Goal: Information Seeking & Learning: Learn about a topic

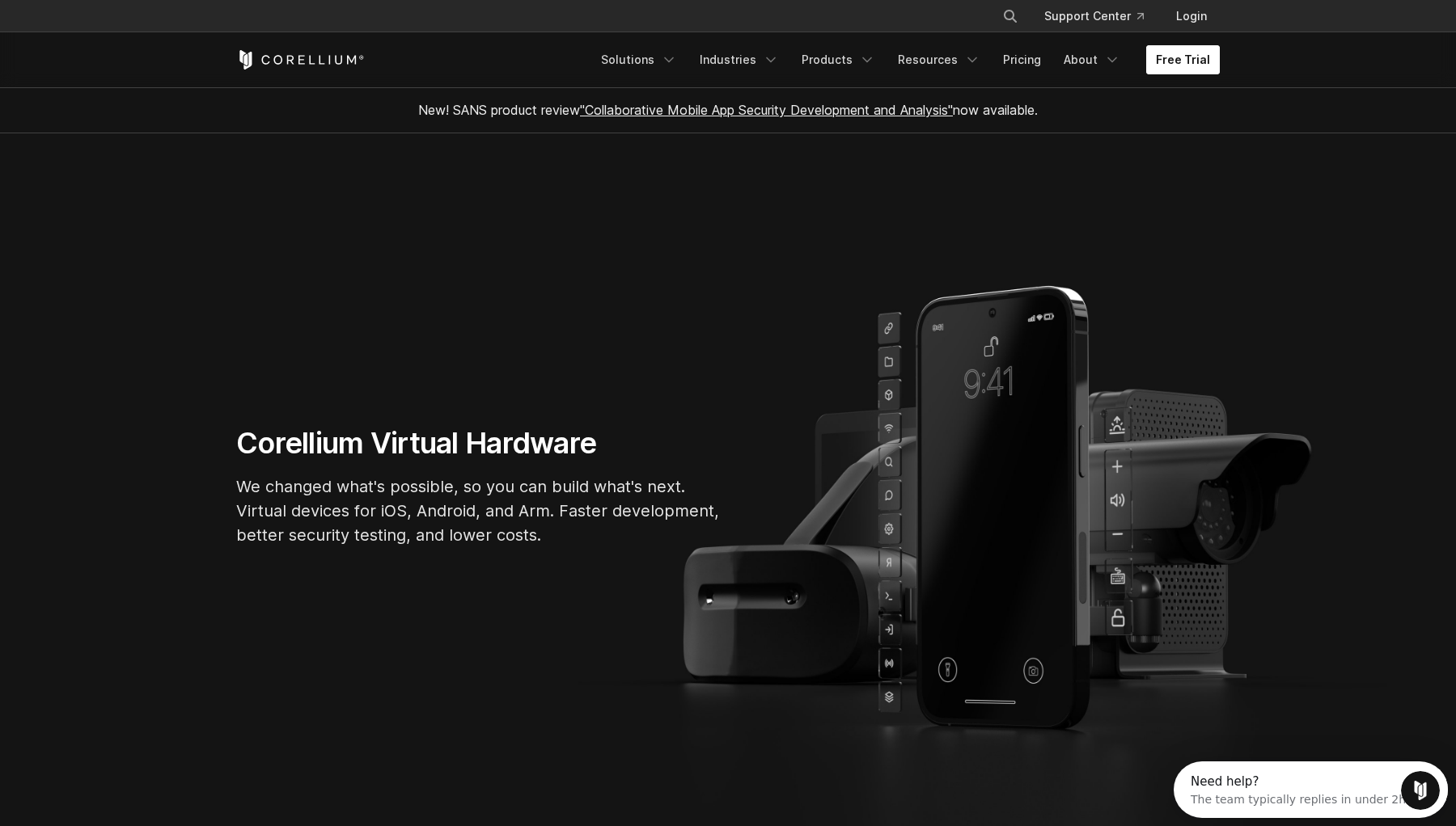
click at [1186, 66] on link "Free Trial" at bounding box center [1183, 60] width 73 height 29
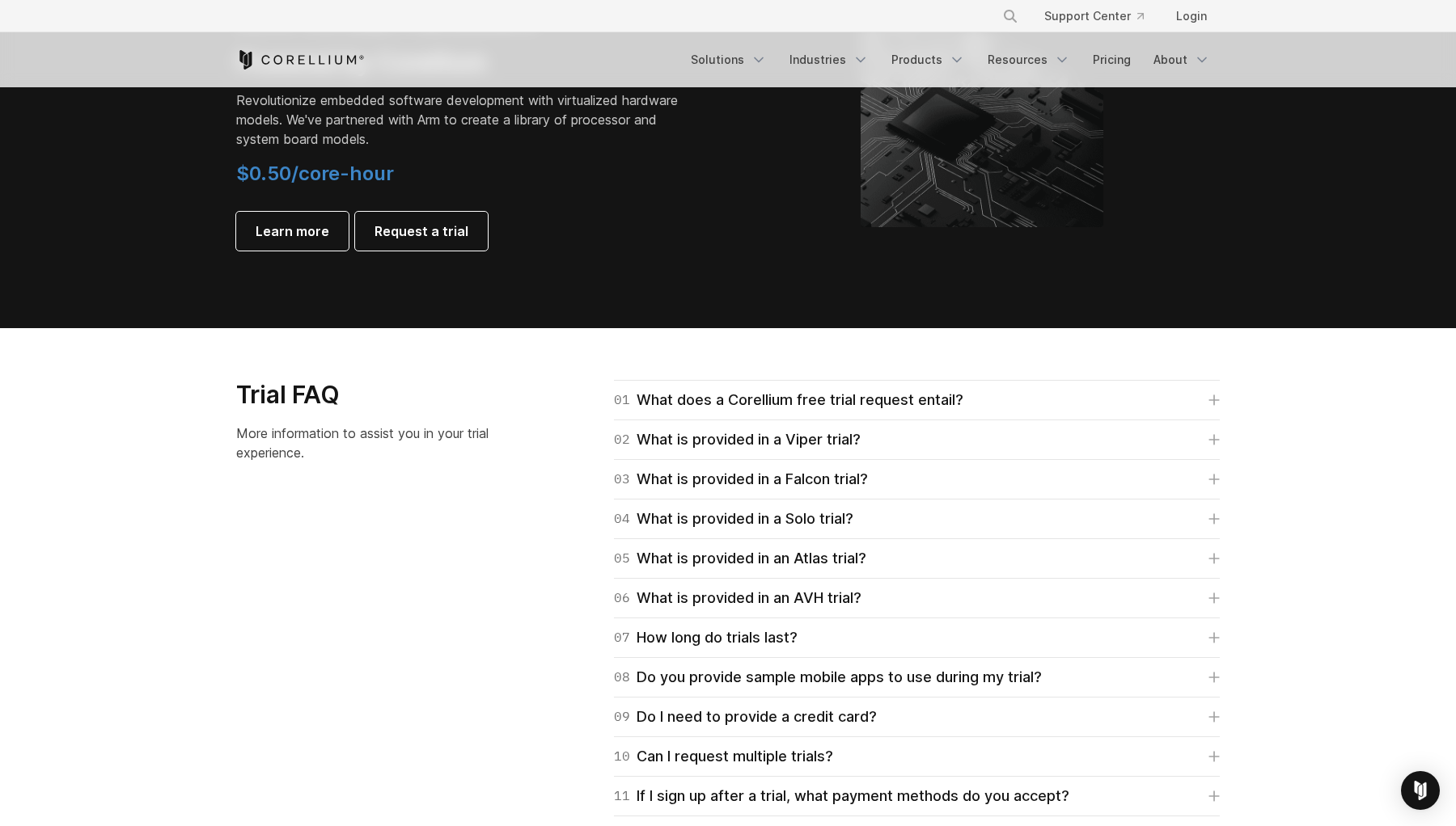
scroll to position [2063, 0]
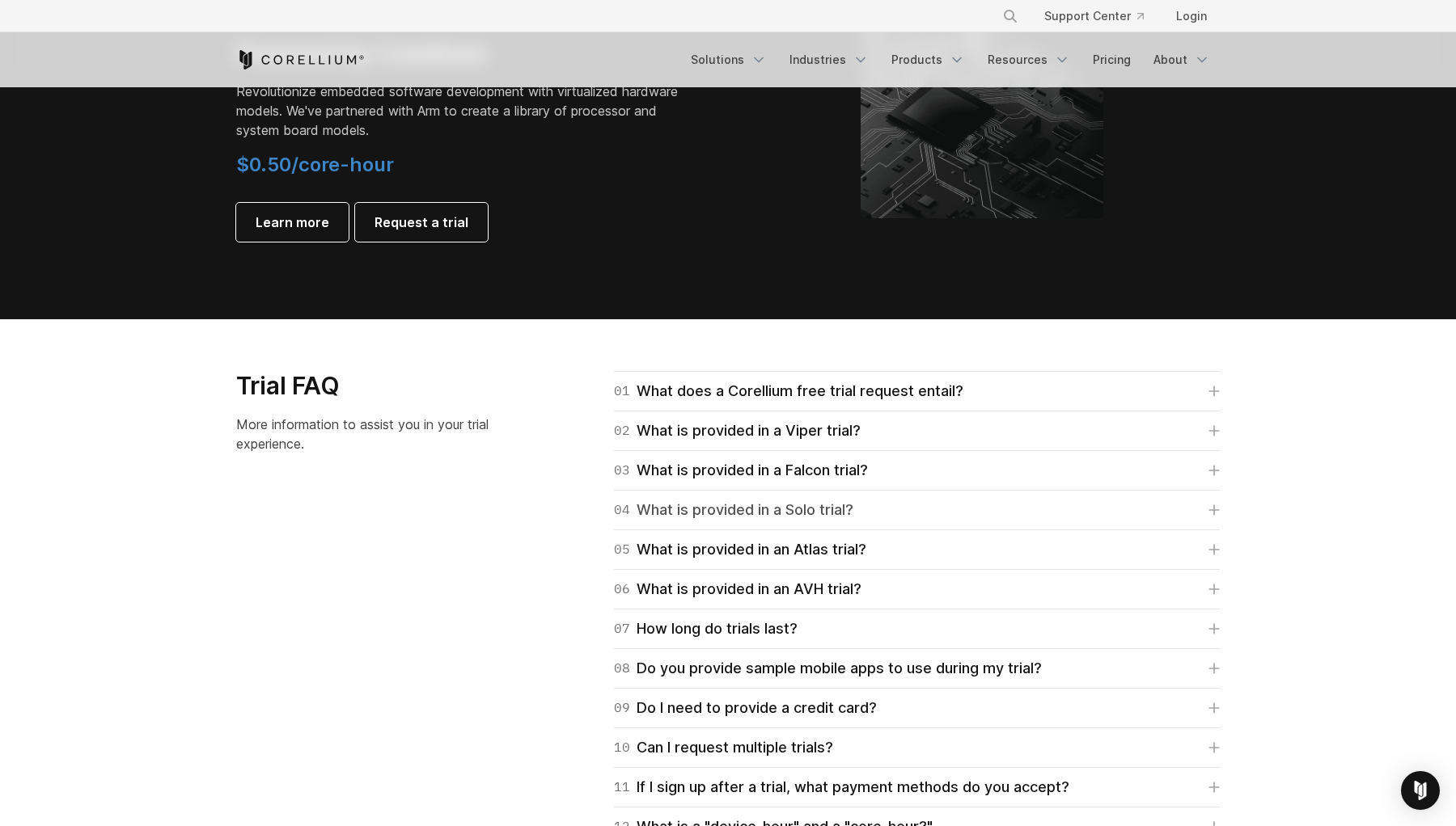
click at [825, 501] on div "04 What is provided in a Solo trial?" at bounding box center [733, 509] width 239 height 23
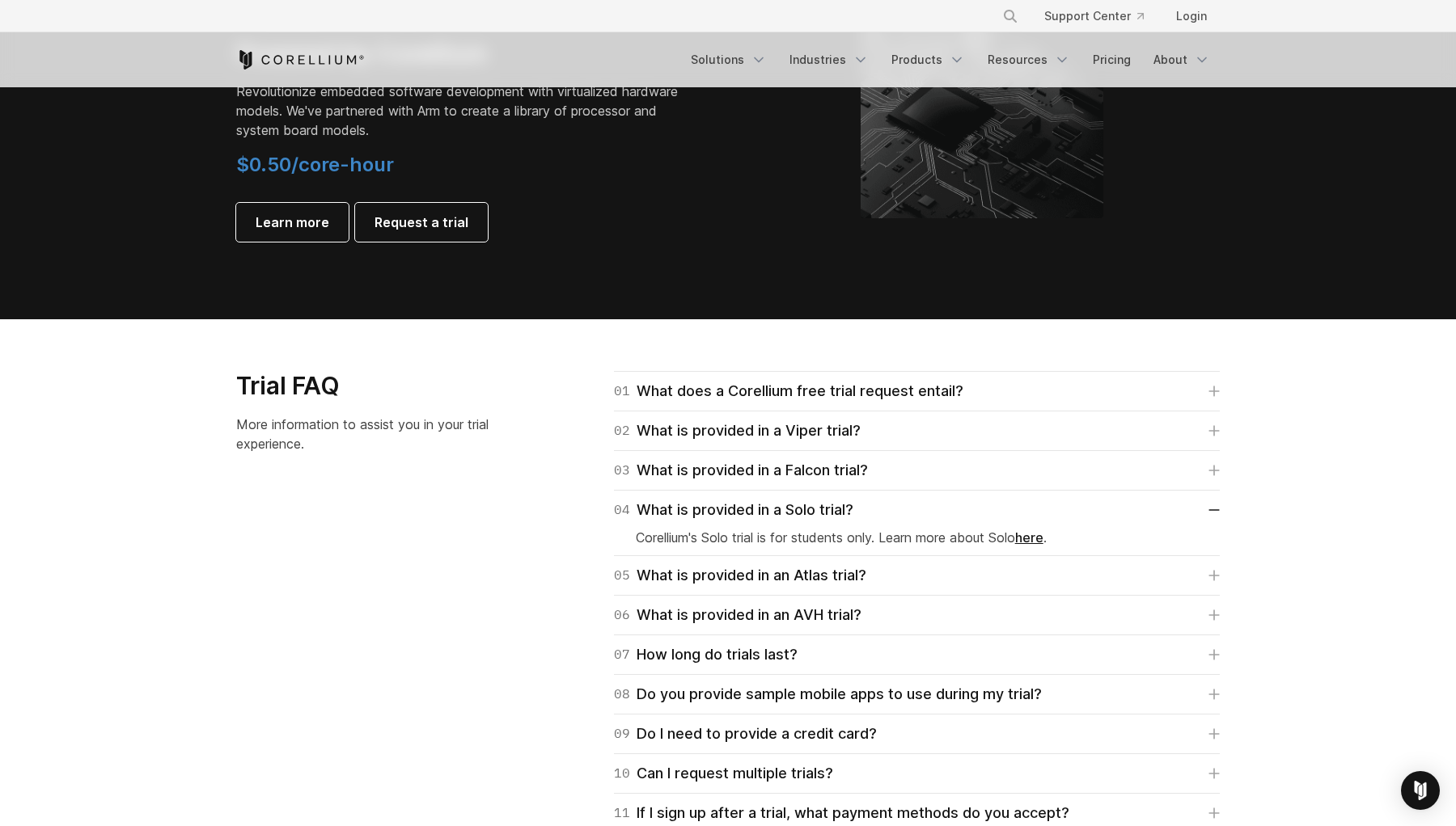
click at [1043, 536] on link "here" at bounding box center [1029, 537] width 28 height 16
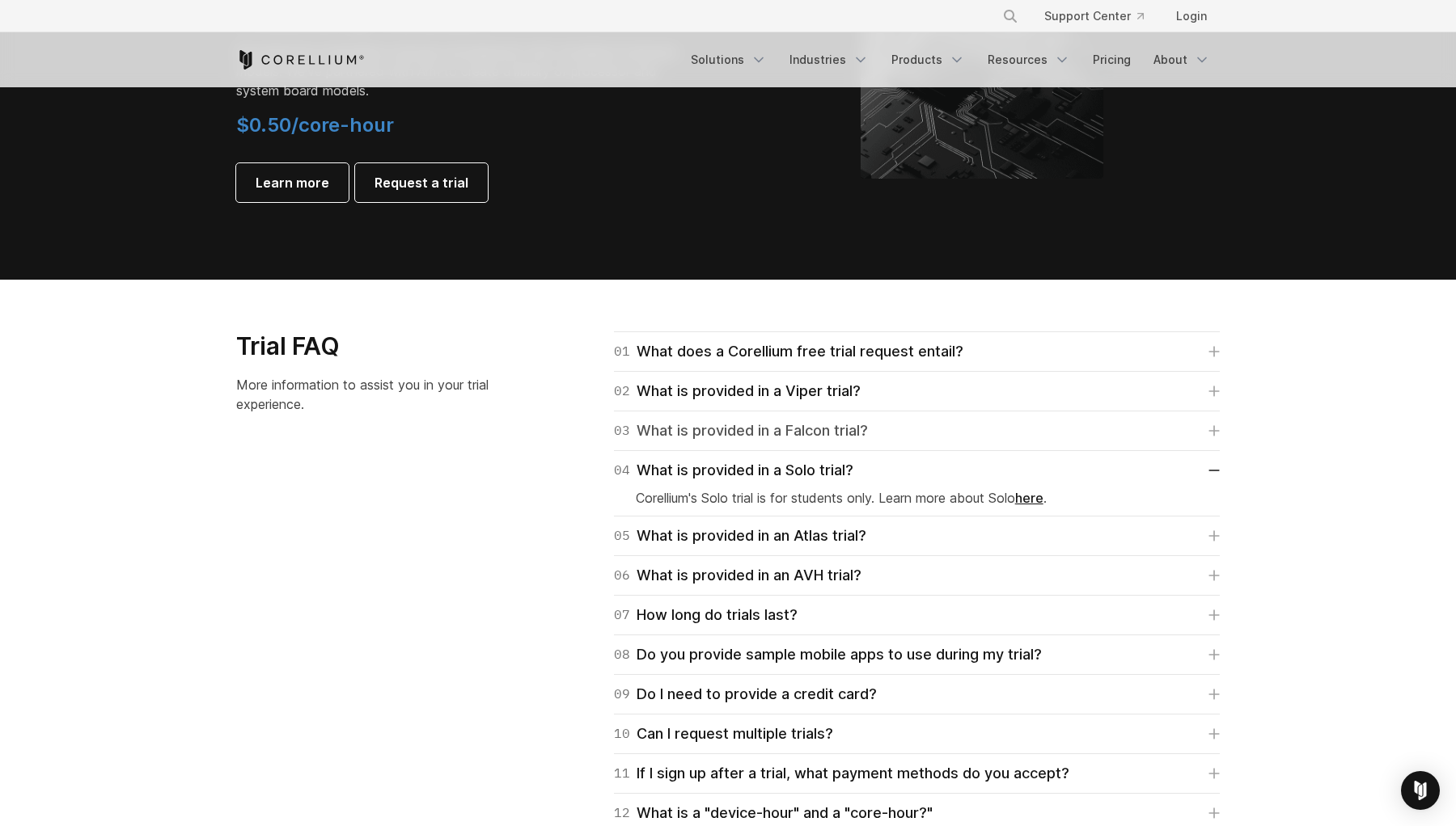
scroll to position [2142, 0]
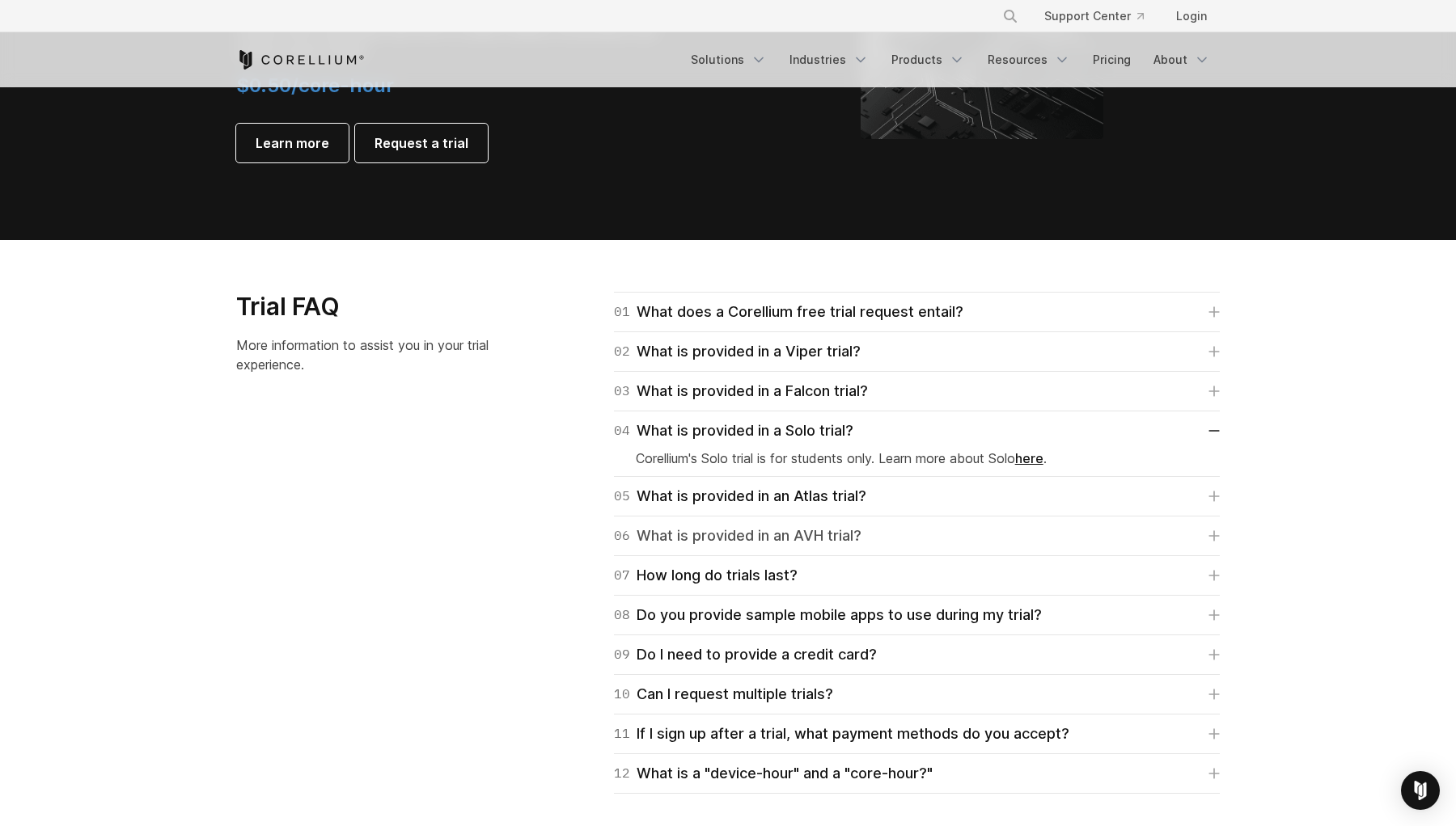
click at [999, 543] on link "06 What is provided in an AVH trial?" at bounding box center [917, 535] width 606 height 23
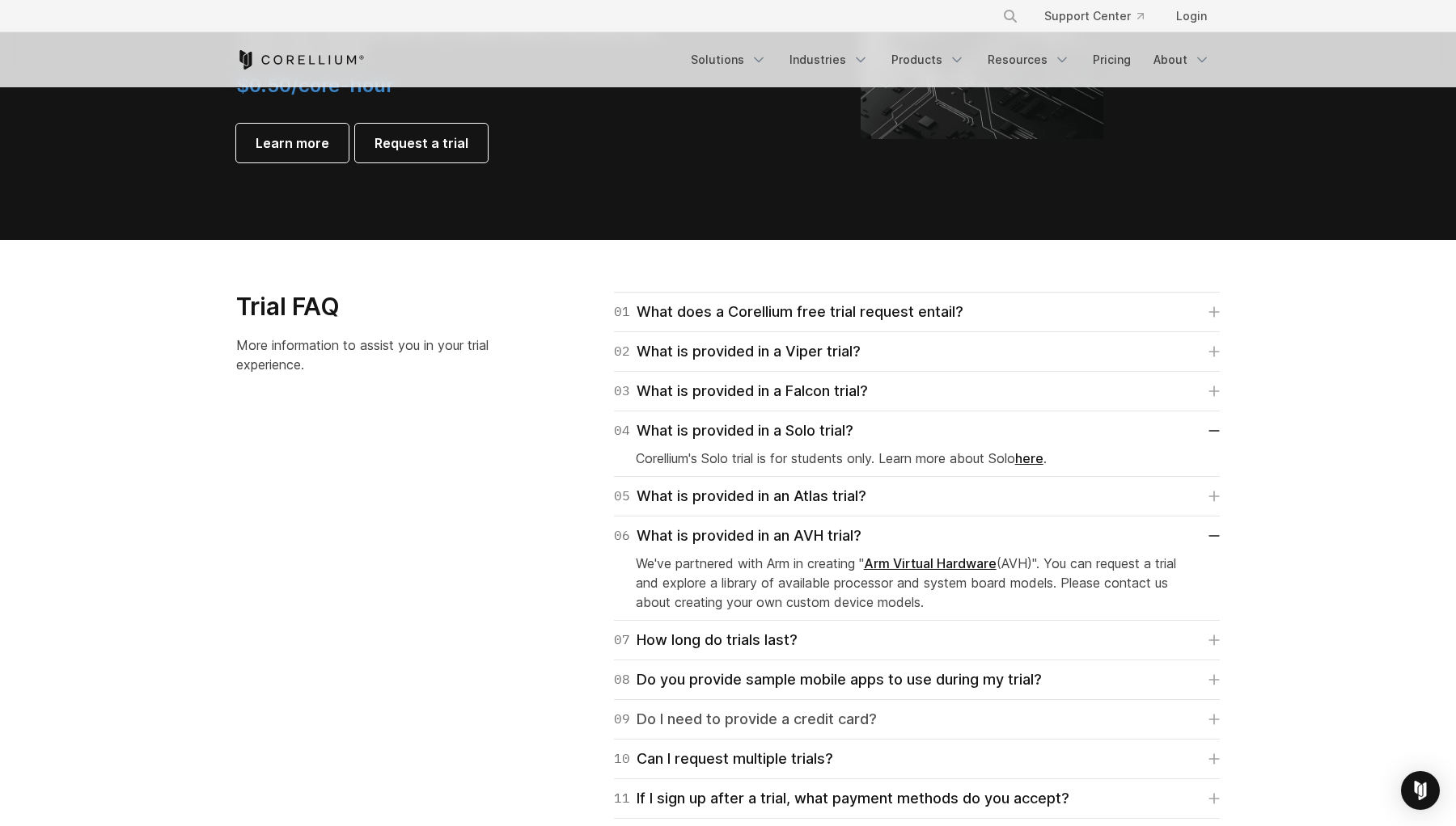
click at [798, 719] on div "09 Do I need to provide a credit card?" at bounding box center [745, 719] width 263 height 23
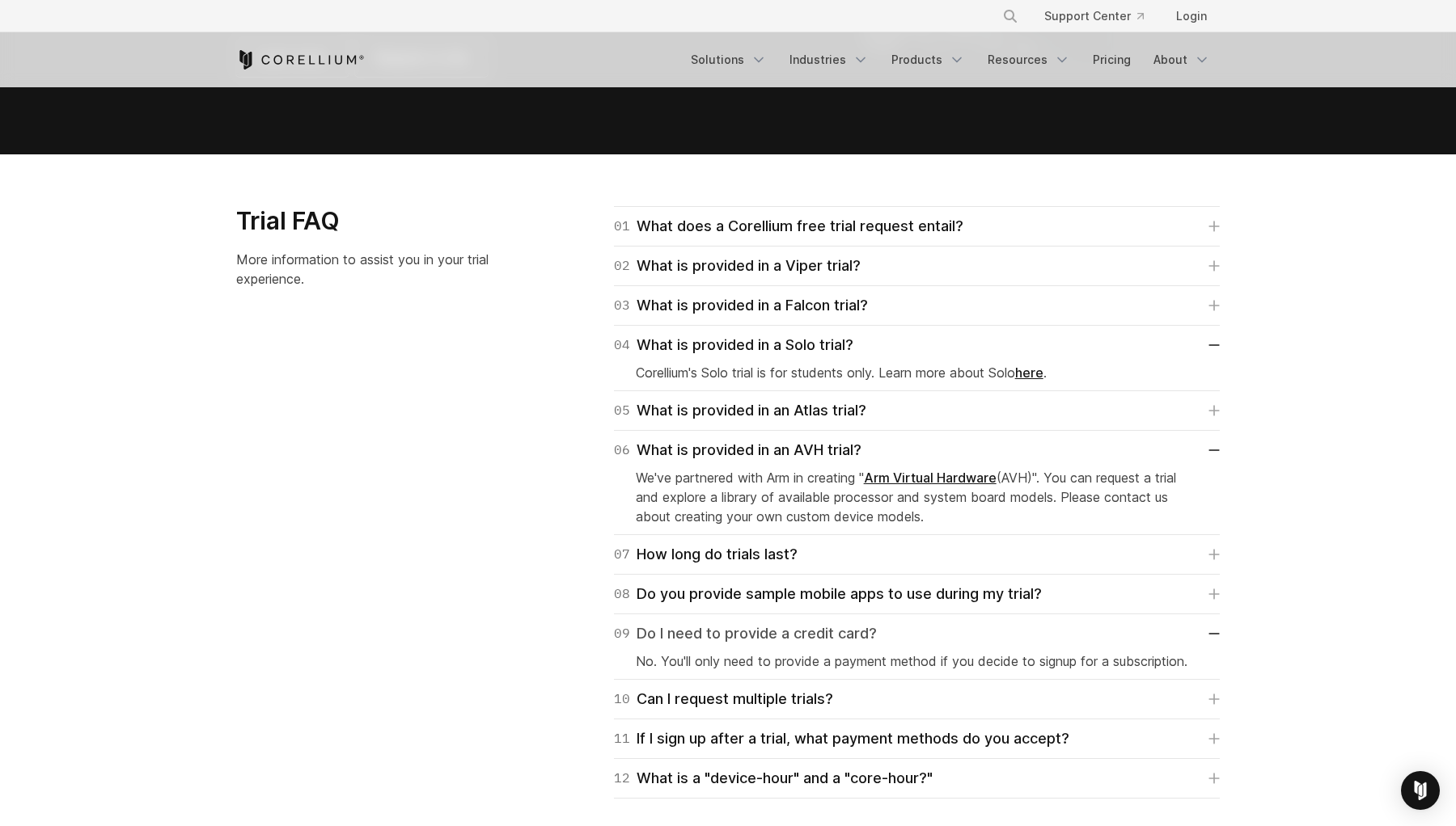
scroll to position [2235, 0]
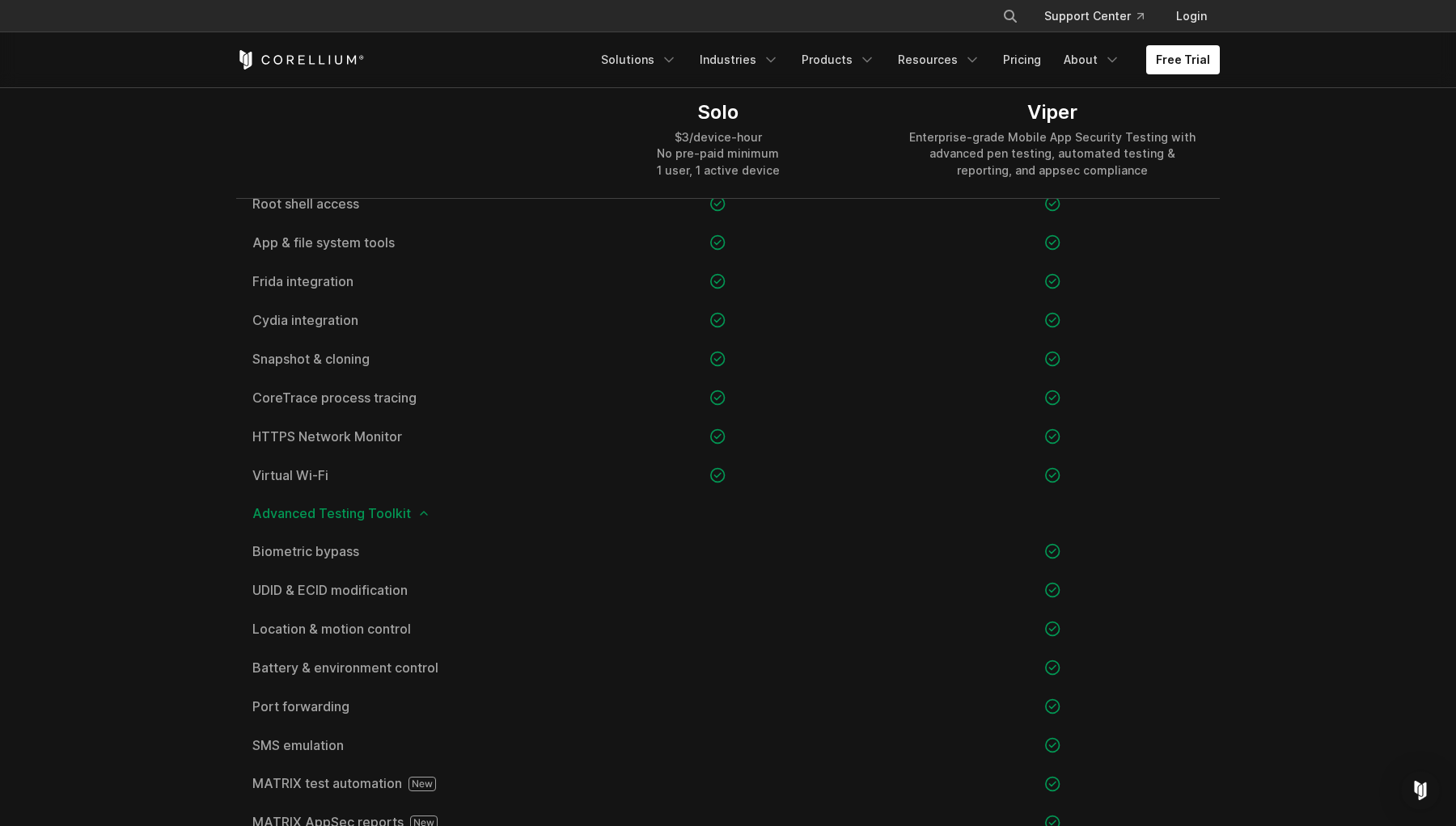
scroll to position [1308, 0]
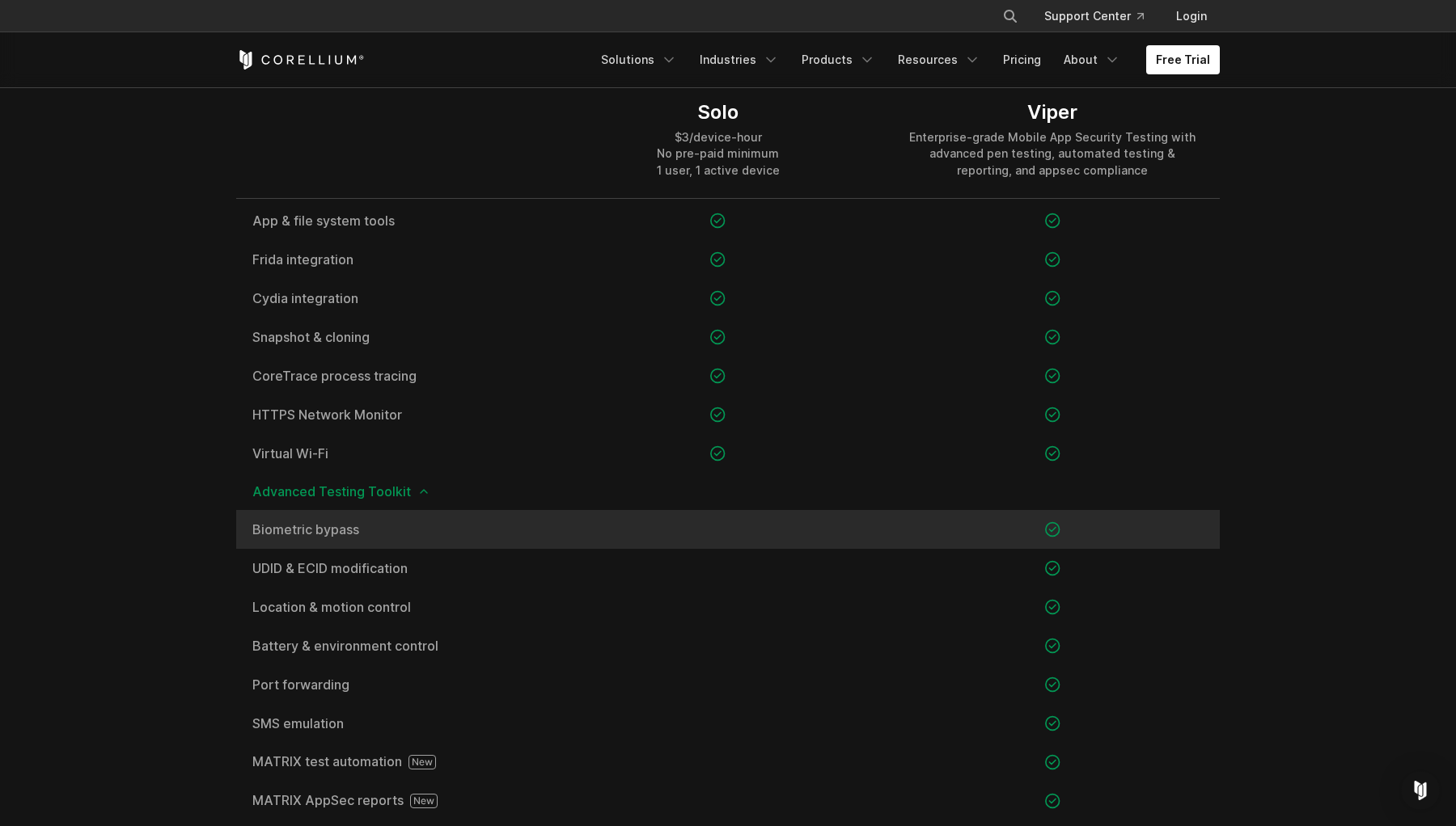
click at [712, 528] on div at bounding box center [717, 529] width 334 height 39
click at [705, 524] on div at bounding box center [717, 529] width 334 height 39
click at [707, 521] on div at bounding box center [717, 529] width 334 height 39
click at [702, 522] on div at bounding box center [717, 529] width 334 height 39
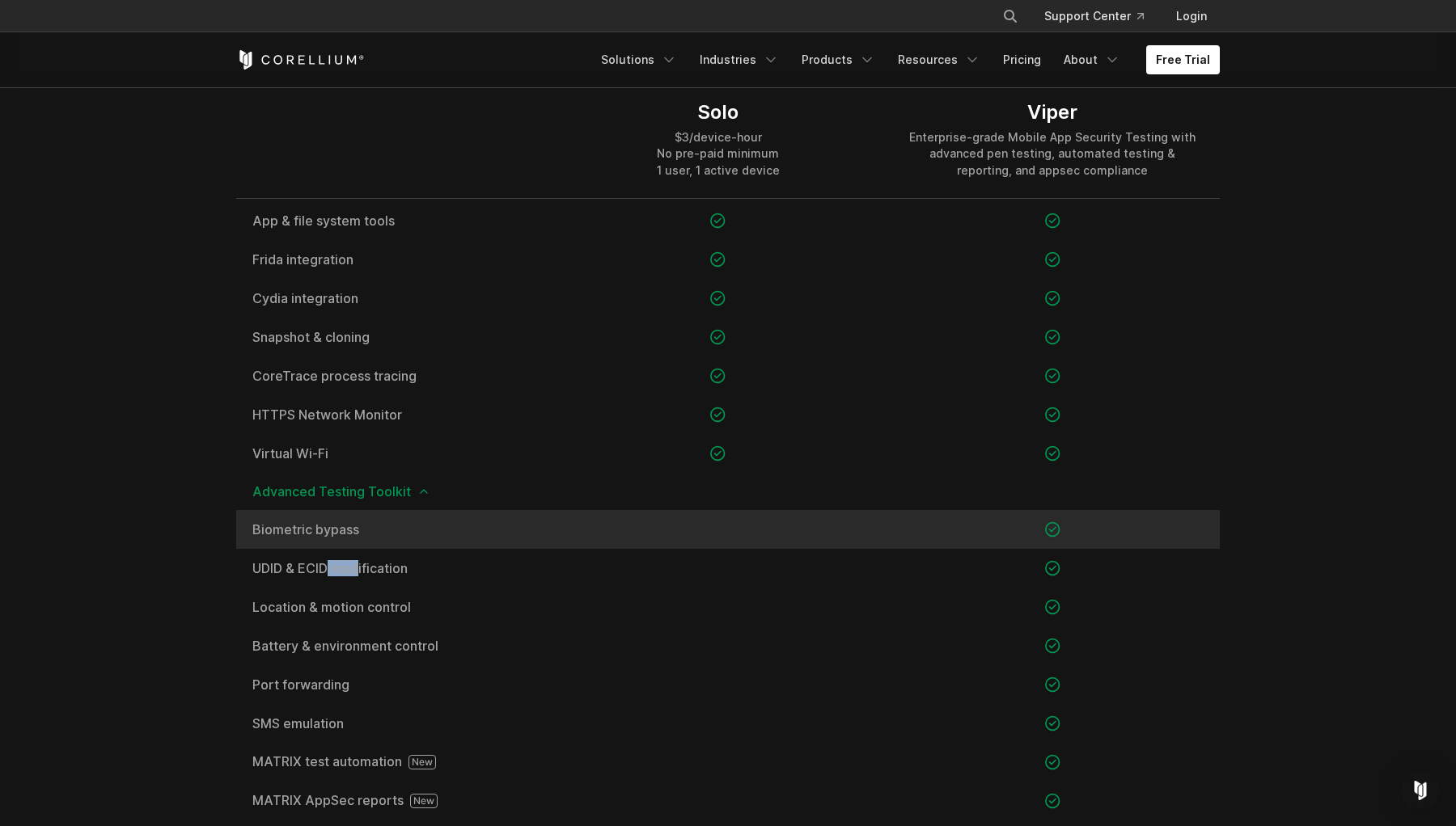
click at [700, 522] on div at bounding box center [717, 529] width 334 height 39
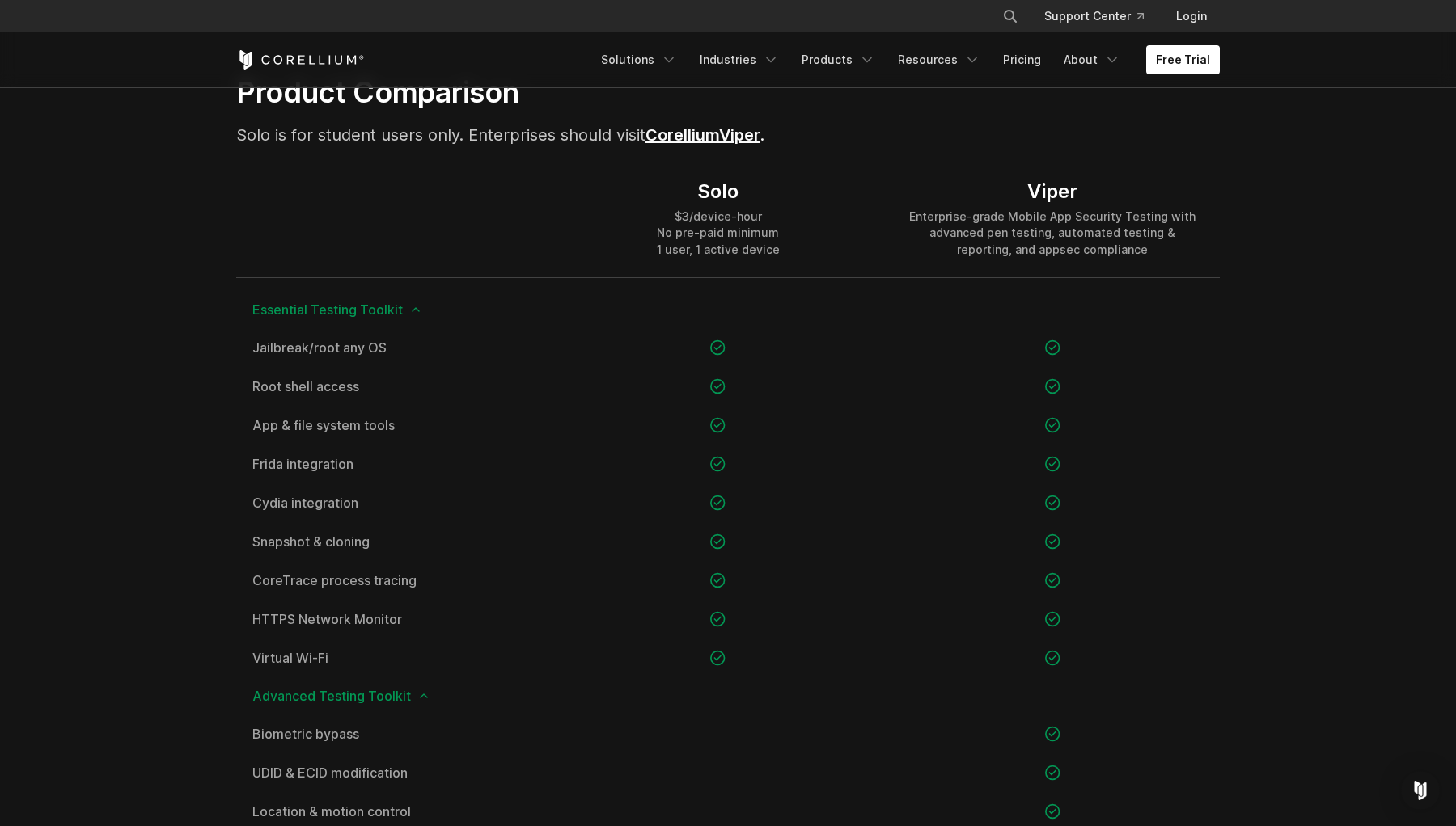
scroll to position [1103, 0]
